Goal: Task Accomplishment & Management: Manage account settings

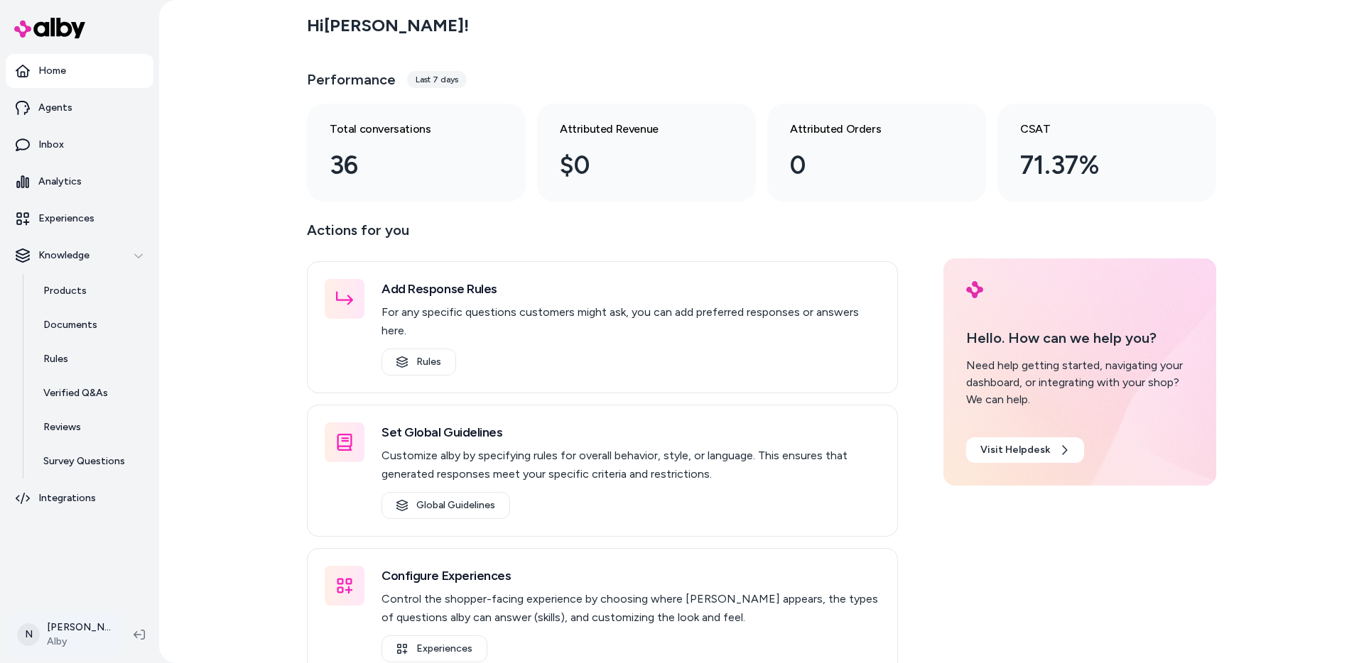
click at [75, 628] on html "Home Agents Inbox Analytics Experiences Knowledge Products Documents Rules Veri…" at bounding box center [682, 331] width 1364 height 663
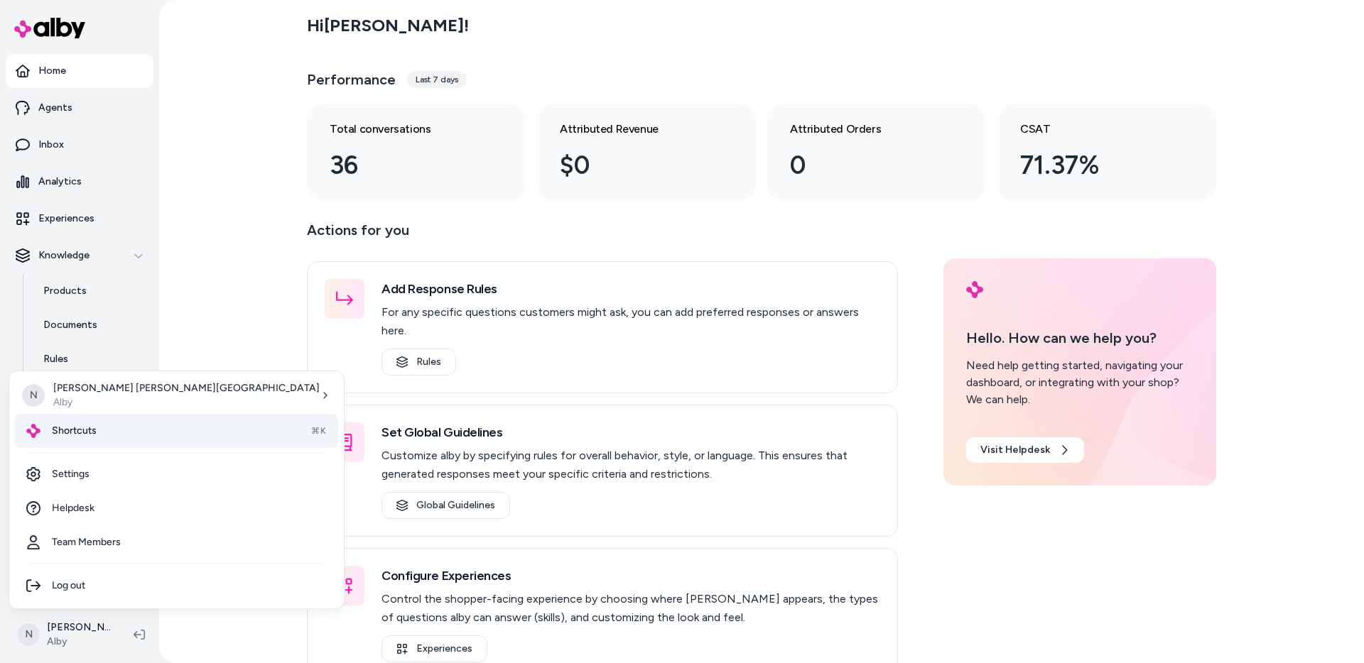
click at [116, 426] on div "Shortcuts ⌘K" at bounding box center [176, 431] width 323 height 34
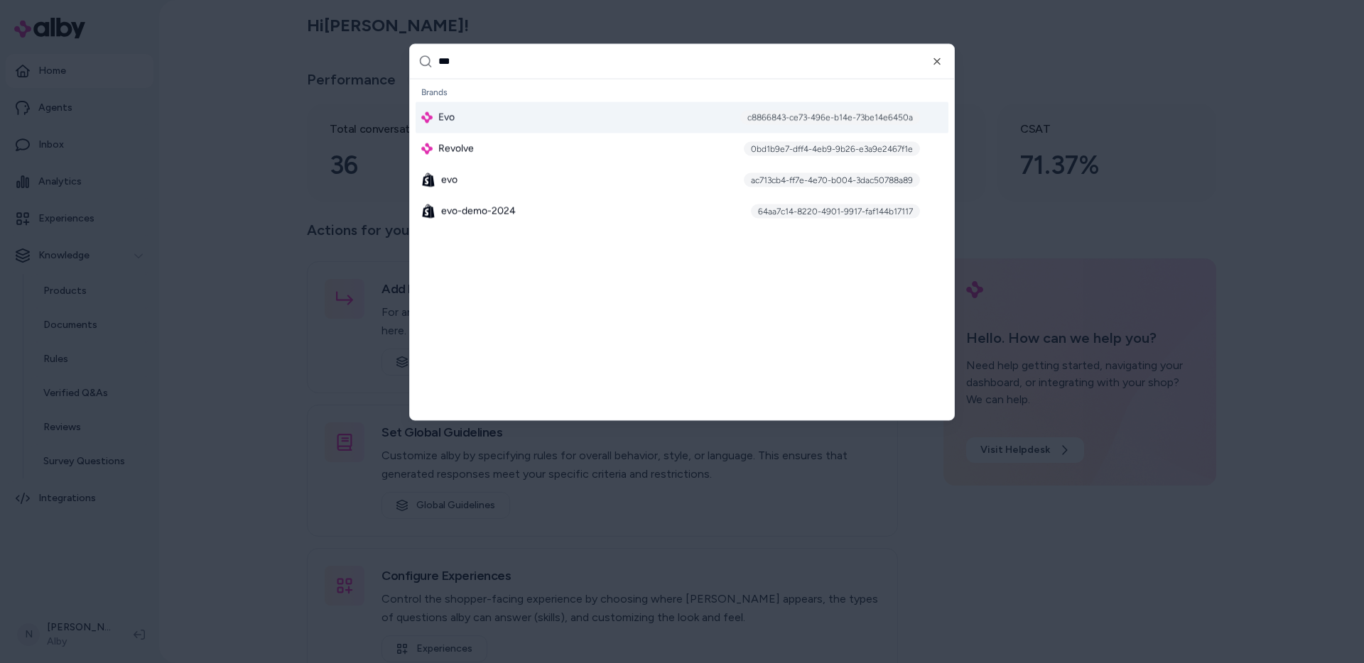
type input "***"
click at [590, 111] on div "Evo c8866843-ce73-496e-b14e-73be14e6450a" at bounding box center [682, 117] width 533 height 31
